Goal: Information Seeking & Learning: Learn about a topic

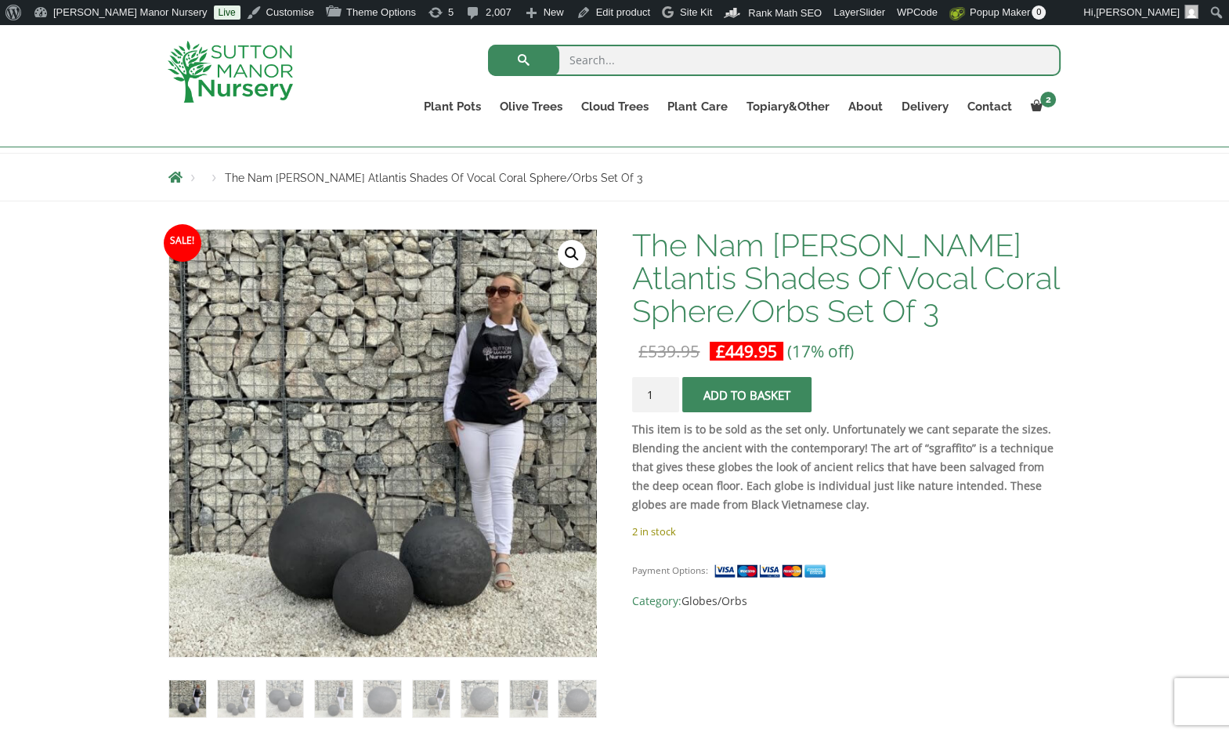
scroll to position [157, 0]
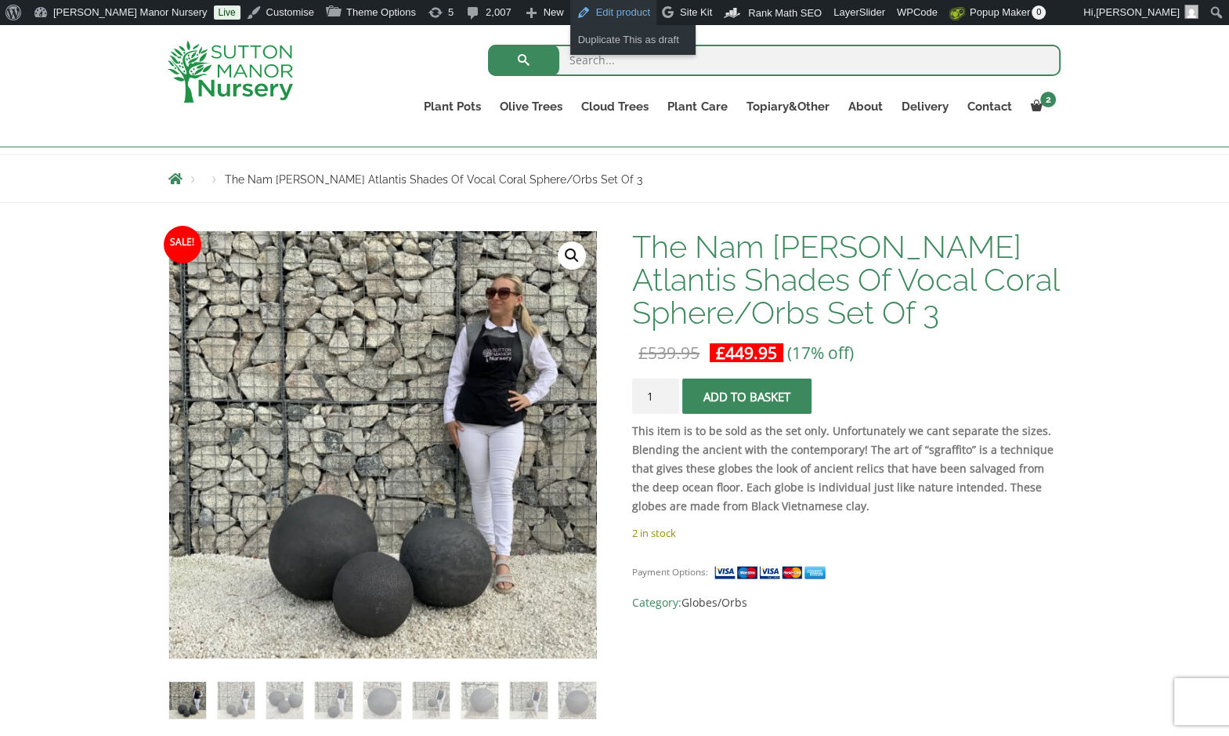
click at [570, 5] on link "Edit product" at bounding box center [613, 12] width 86 height 25
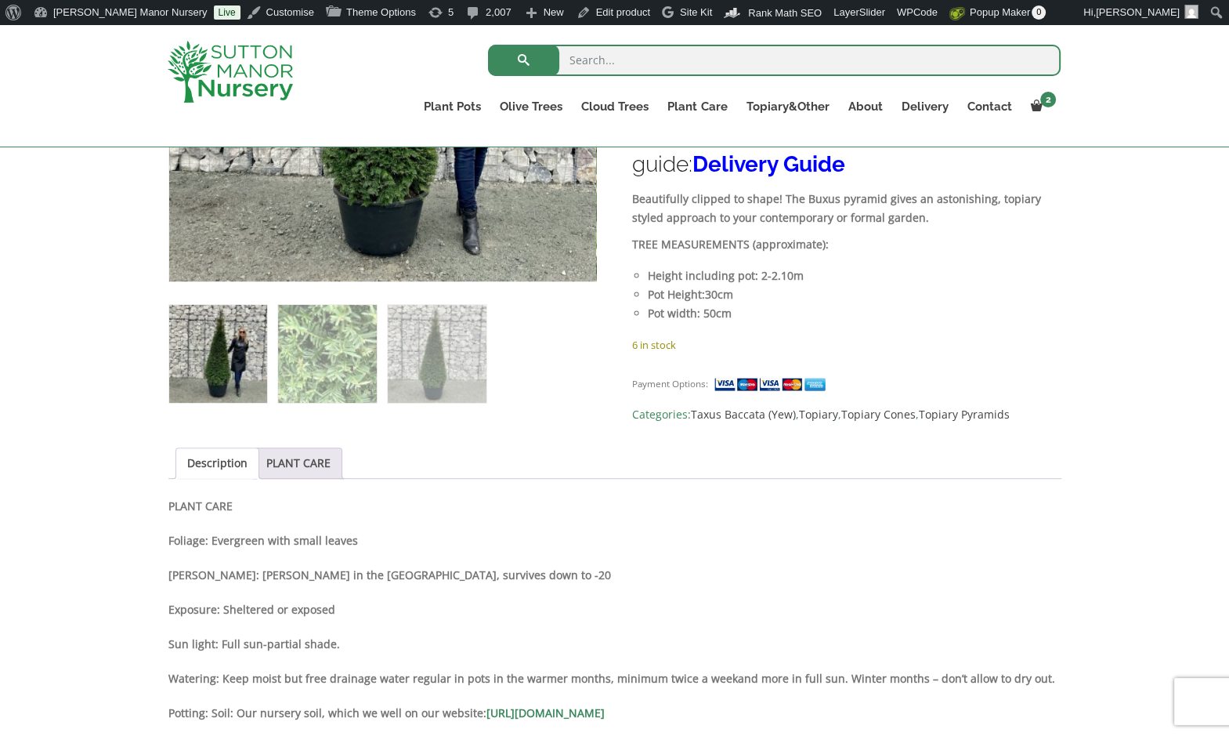
click at [281, 441] on div "Sale! 🔍 Taxus Baccata Yew Cone 2M £ 565.95 Original price was: £565.95. £ 434.9…" at bounding box center [614, 545] width 893 height 1383
click at [284, 454] on link "PLANT CARE" at bounding box center [298, 463] width 64 height 30
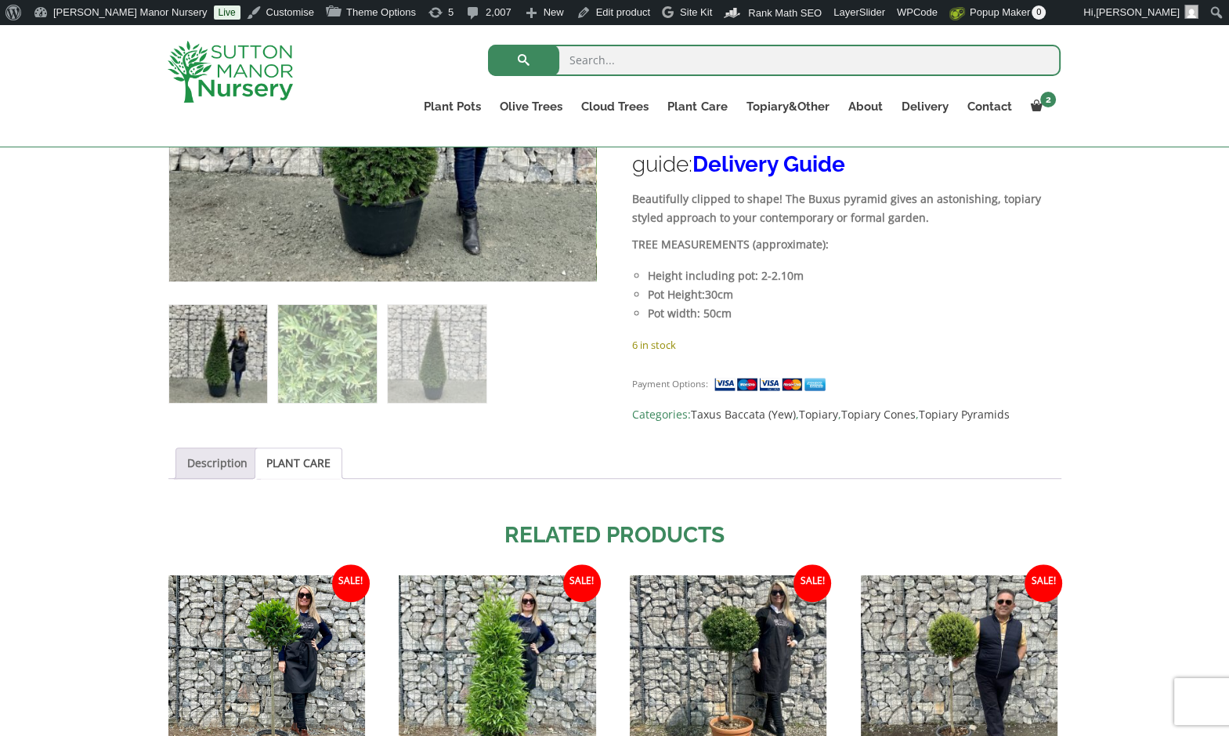
click at [210, 453] on link "Description" at bounding box center [217, 463] width 60 height 30
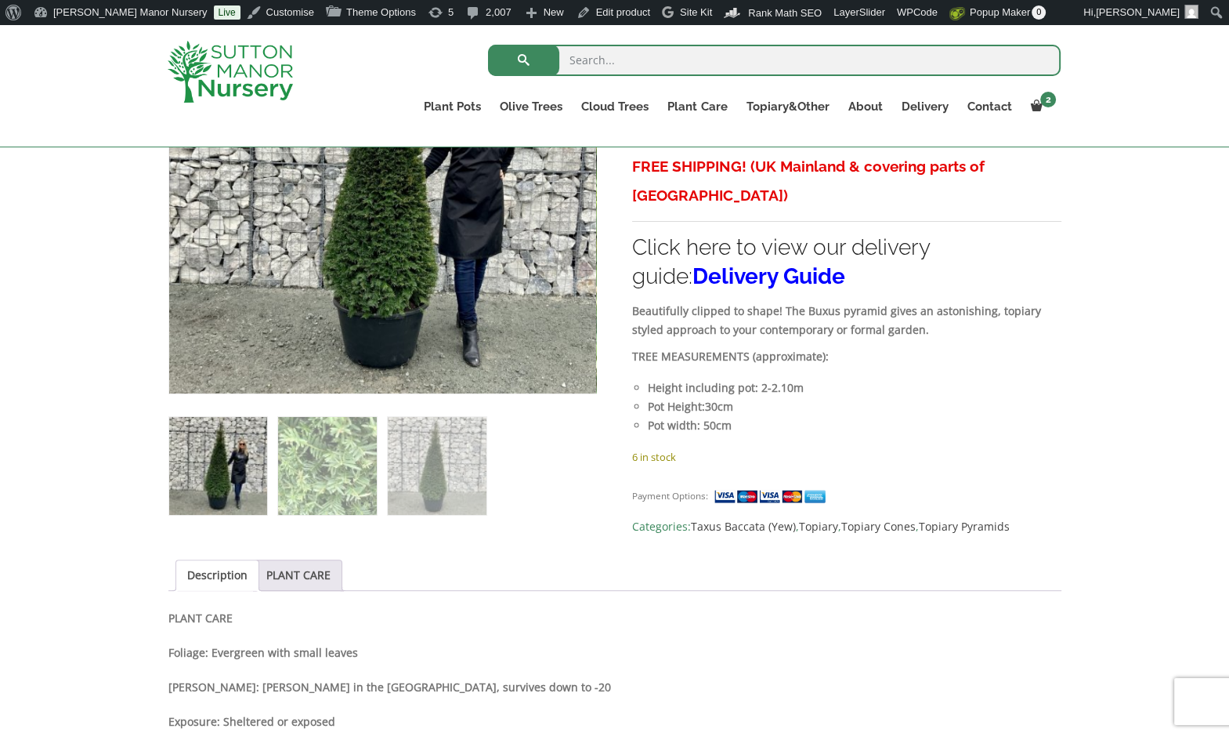
scroll to position [627, 0]
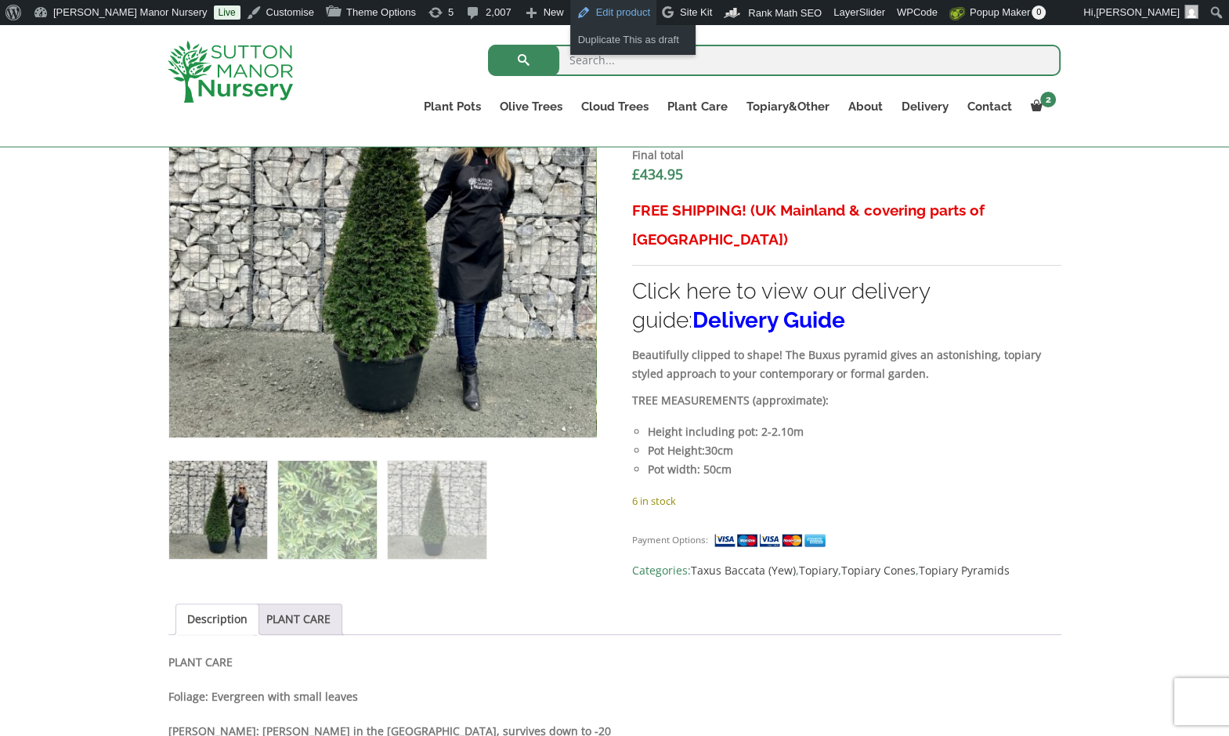
click at [570, 3] on link "Edit product" at bounding box center [613, 12] width 86 height 25
